Goal: Information Seeking & Learning: Learn about a topic

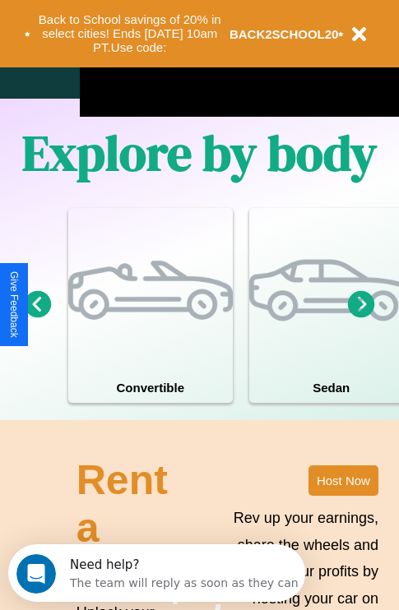
scroll to position [1994, 0]
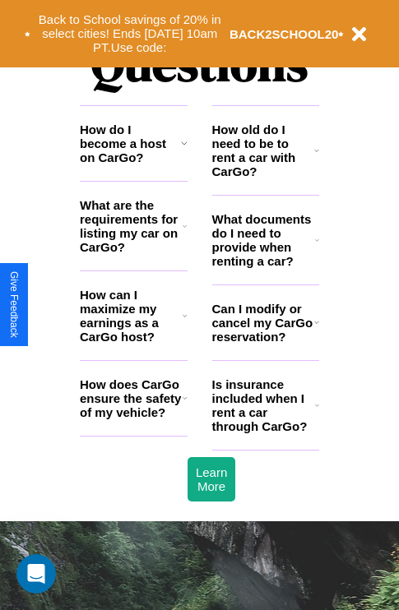
click at [133, 420] on h3 "How does CarGo ensure the safety of my vehicle?" at bounding box center [131, 399] width 103 height 42
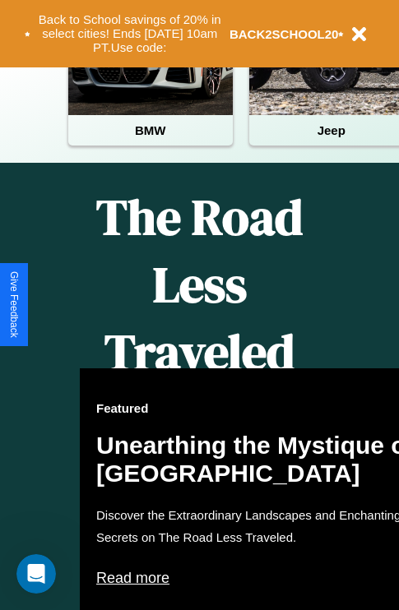
scroll to position [253, 0]
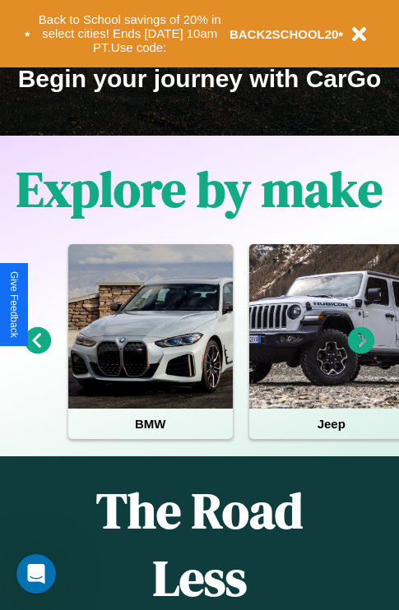
click at [37, 352] on icon at bounding box center [38, 340] width 27 height 27
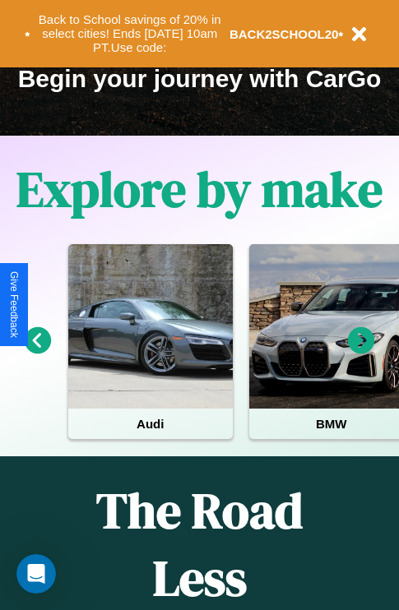
click at [361, 352] on icon at bounding box center [361, 340] width 27 height 27
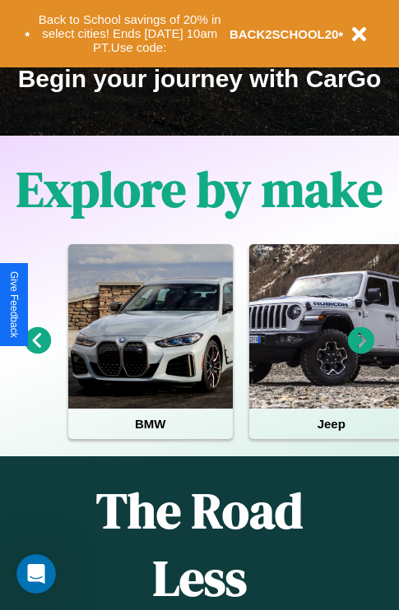
click at [361, 352] on icon at bounding box center [361, 340] width 27 height 27
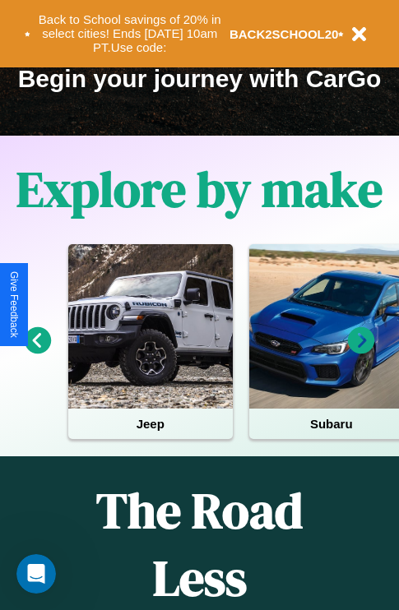
click at [361, 352] on icon at bounding box center [361, 340] width 27 height 27
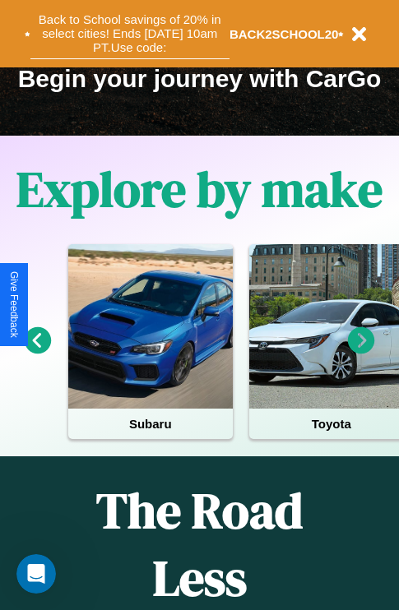
click at [129, 34] on button "Back to School savings of 20% in select cities! Ends [DATE] 10am PT. Use code:" at bounding box center [129, 33] width 199 height 51
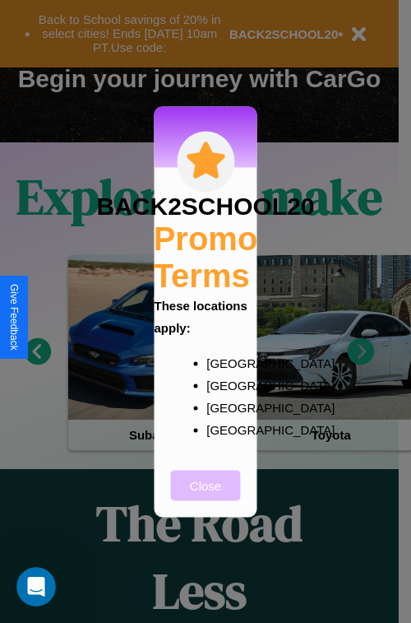
click at [206, 496] on button "Close" at bounding box center [206, 485] width 70 height 30
